Goal: Information Seeking & Learning: Find specific fact

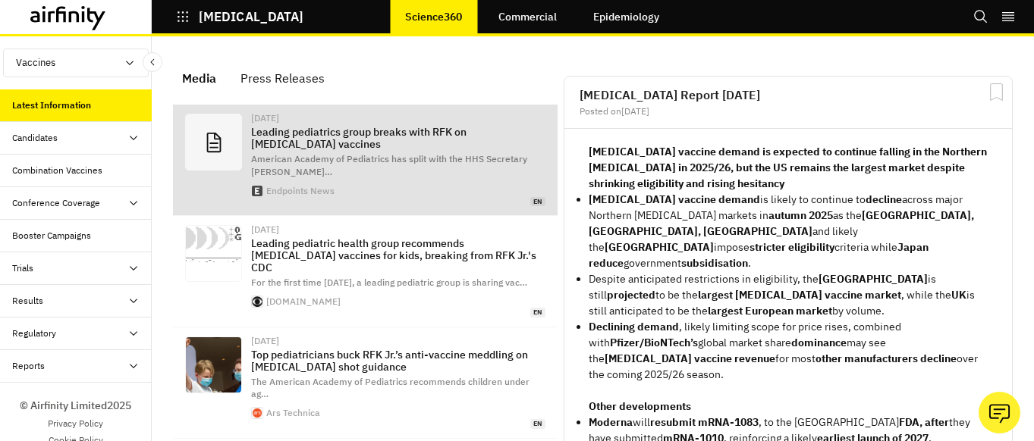
scroll to position [1086, 455]
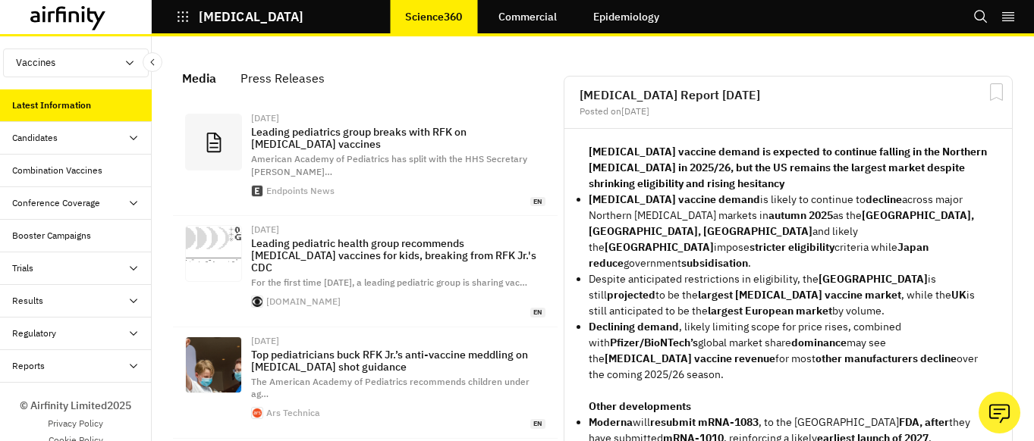
click at [87, 356] on div "Reports" at bounding box center [76, 366] width 152 height 33
click at [76, 396] on div "Reports" at bounding box center [87, 399] width 127 height 14
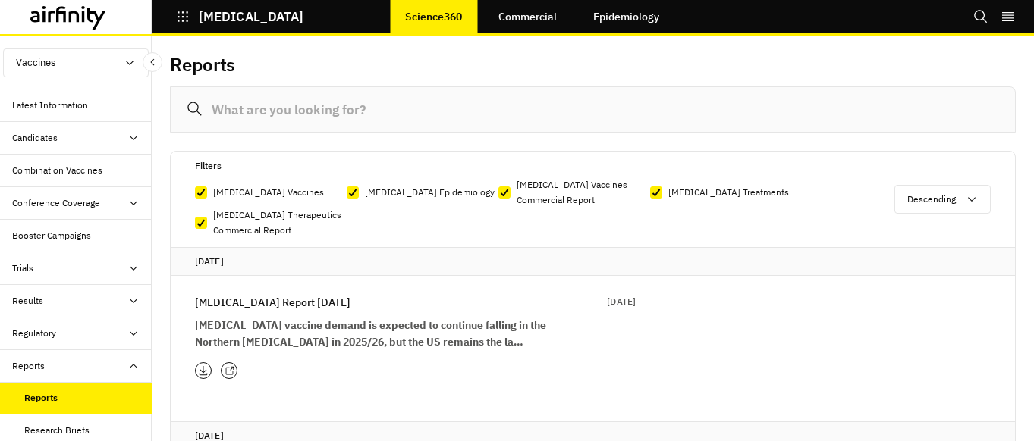
click at [403, 115] on input at bounding box center [593, 109] width 846 height 46
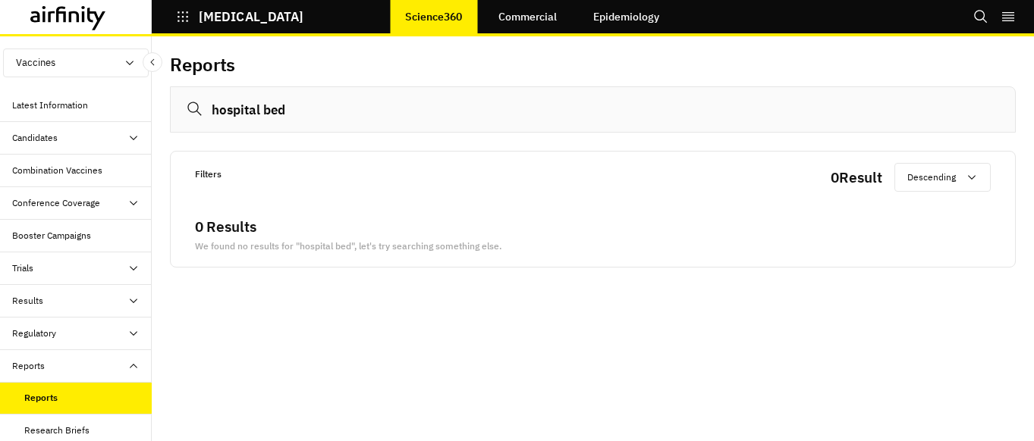
click at [263, 117] on input "hospital bed" at bounding box center [593, 109] width 846 height 46
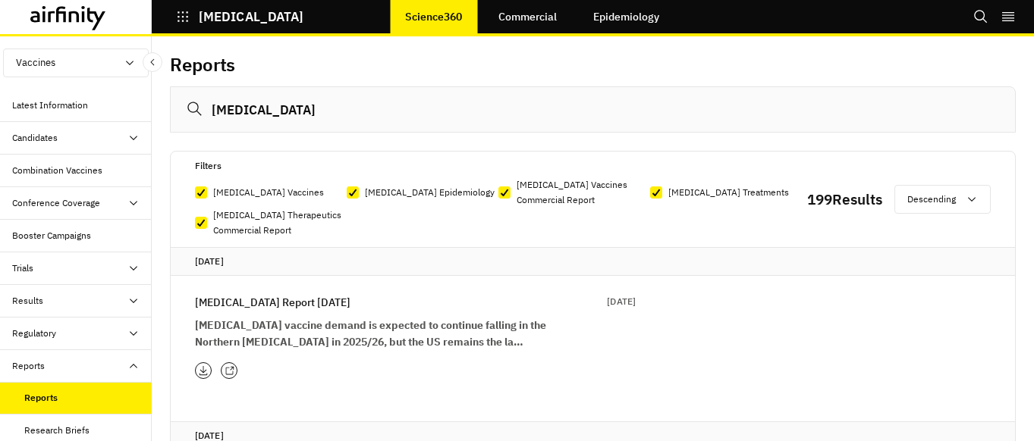
scroll to position [38, 0]
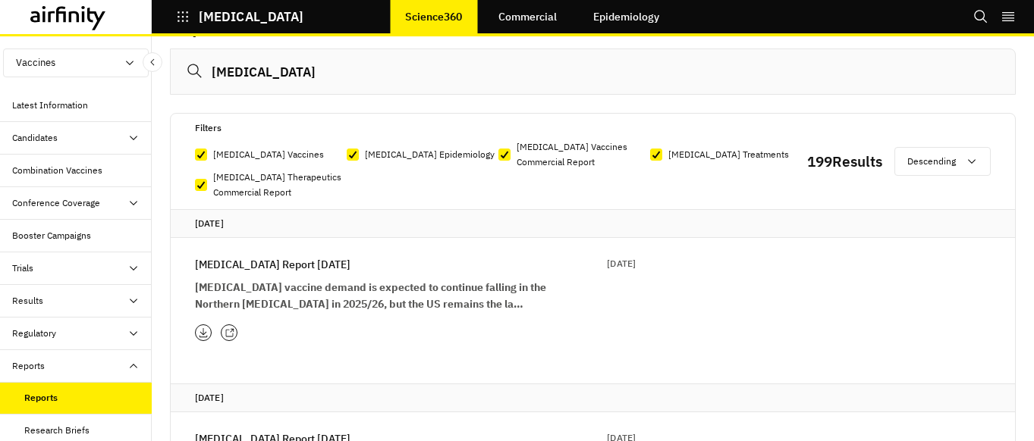
type input "ICU"
click at [421, 311] on p "COVID-19 vaccine demand is expected to continue falling in the Northern Hemisph…" at bounding box center [377, 295] width 364 height 33
